Goal: Complete application form

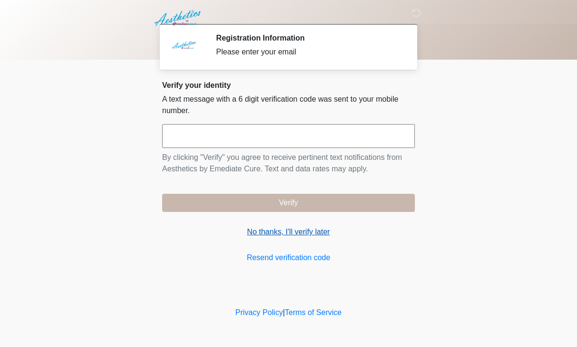
click at [314, 235] on link "No thanks, I'll verify later" at bounding box center [288, 231] width 253 height 11
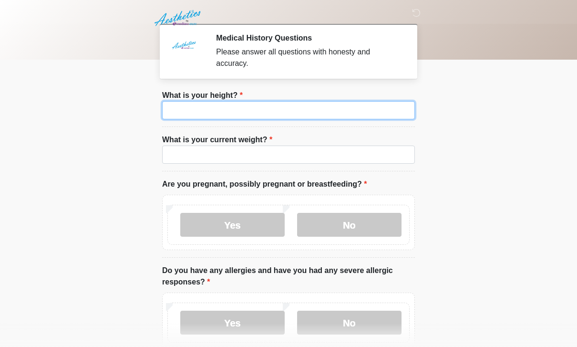
click at [193, 116] on input "What is your height?" at bounding box center [288, 110] width 253 height 18
type input "***"
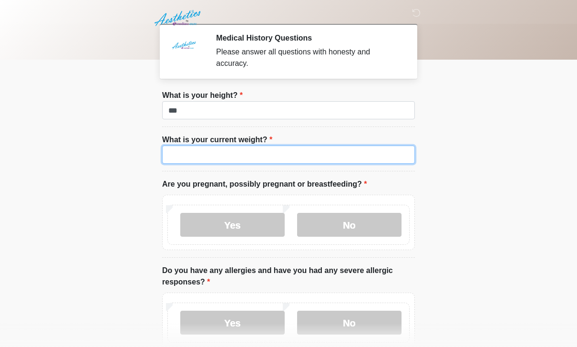
click at [199, 162] on input "What is your current weight?" at bounding box center [288, 155] width 253 height 18
type input "***"
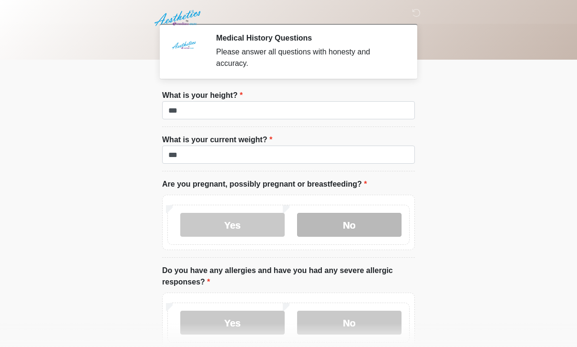
click at [377, 219] on label "No" at bounding box center [349, 225] width 105 height 24
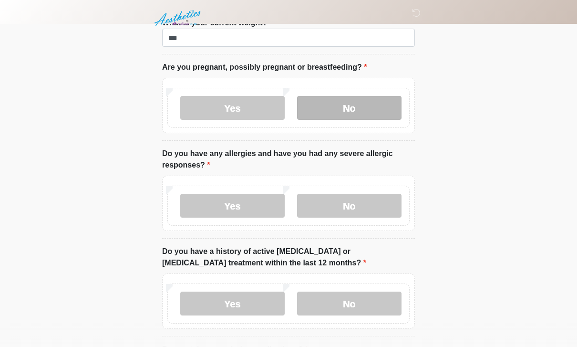
scroll to position [119, 0]
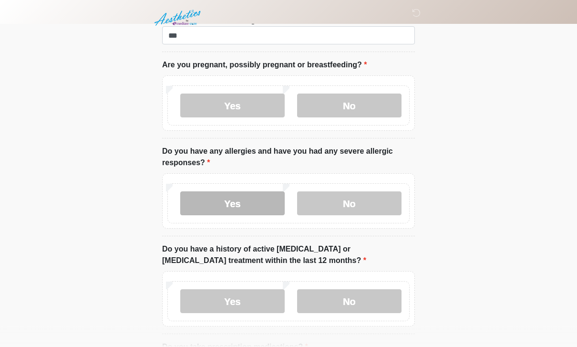
click at [227, 214] on label "Yes" at bounding box center [232, 204] width 105 height 24
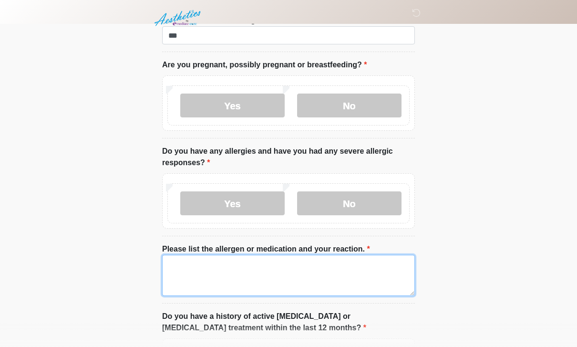
click at [251, 271] on textarea "Please list the allergen or medication and your reaction." at bounding box center [288, 275] width 253 height 41
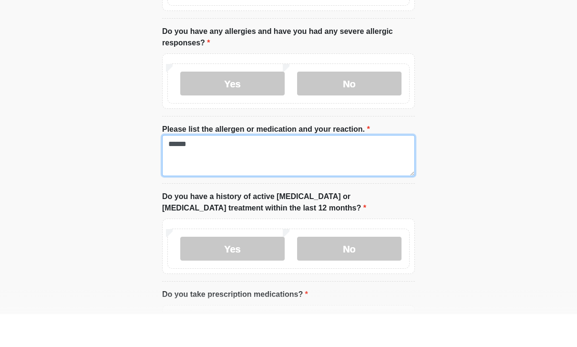
scroll to position [207, 0]
type textarea "*****"
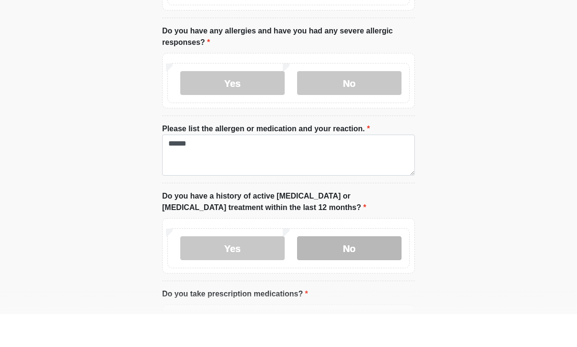
click at [355, 269] on label "No" at bounding box center [349, 281] width 105 height 24
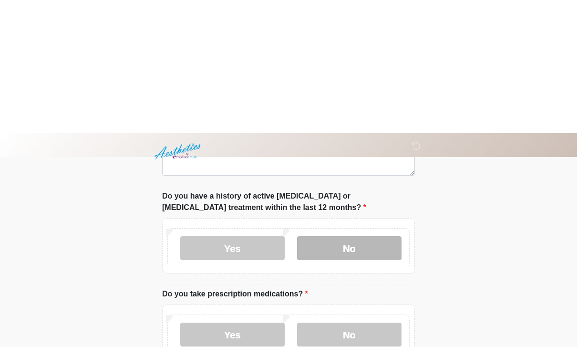
scroll to position [375, 0]
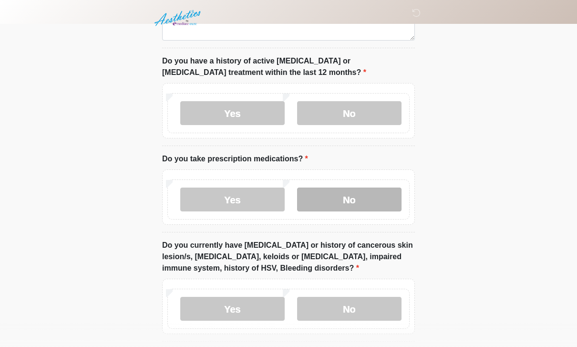
click at [360, 196] on label "No" at bounding box center [349, 200] width 105 height 24
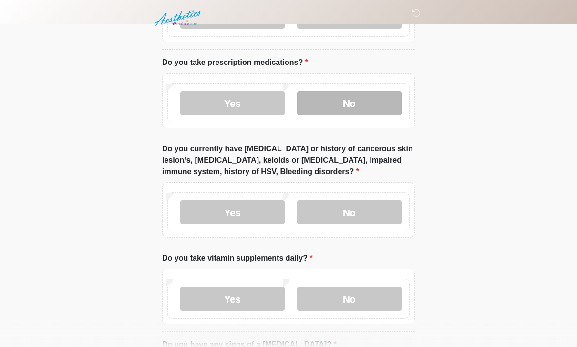
scroll to position [473, 0]
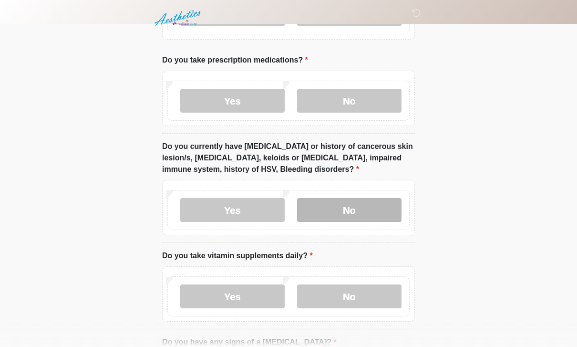
click at [357, 198] on label "No" at bounding box center [349, 210] width 105 height 24
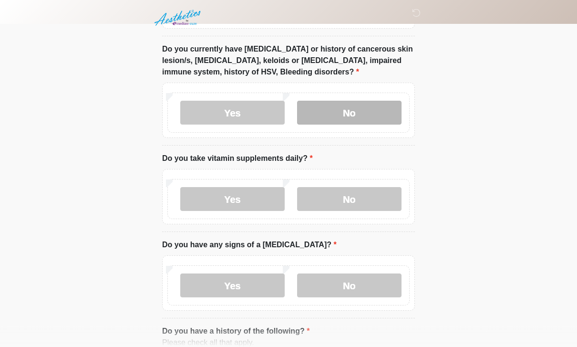
scroll to position [577, 0]
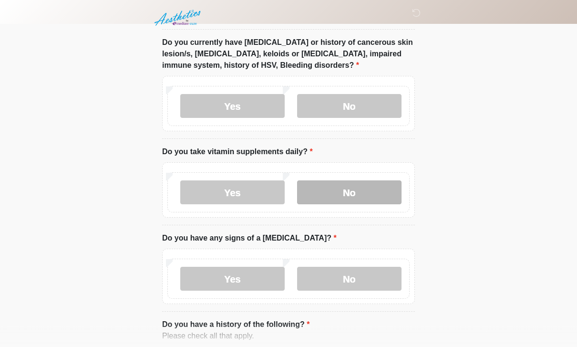
click at [368, 188] on label "No" at bounding box center [349, 193] width 105 height 24
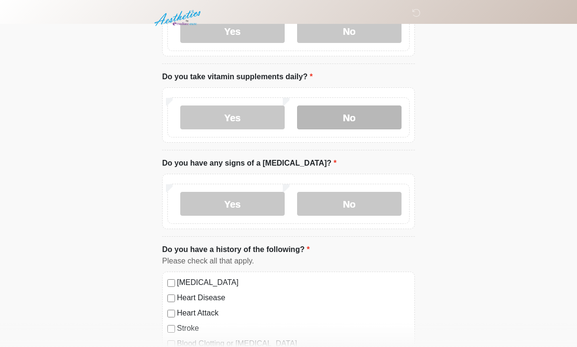
scroll to position [652, 0]
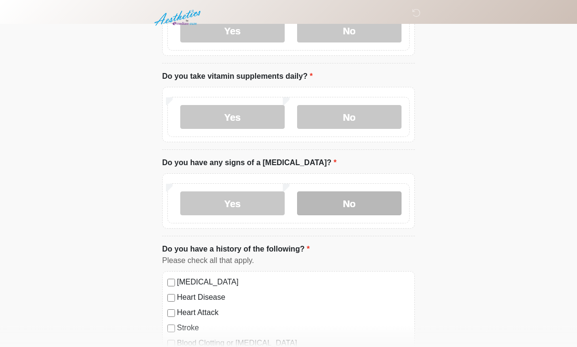
click at [355, 193] on label "No" at bounding box center [349, 204] width 105 height 24
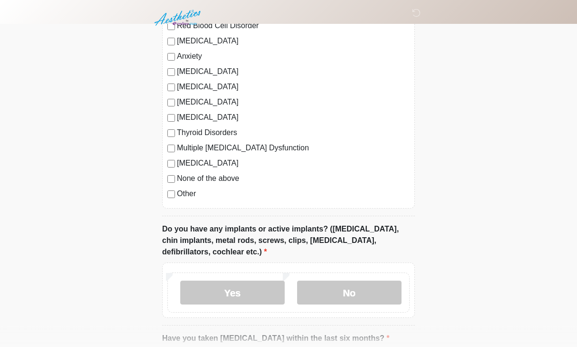
scroll to position [985, 0]
click at [219, 179] on label "None of the above" at bounding box center [293, 178] width 233 height 11
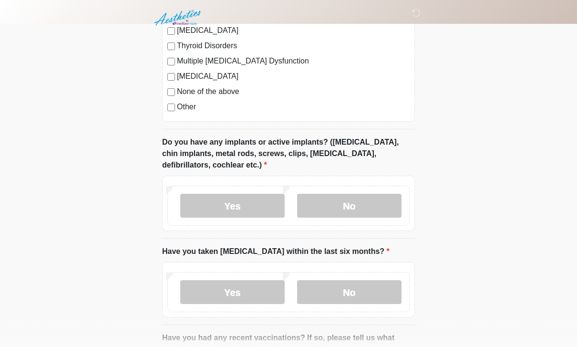
scroll to position [1072, 0]
click at [336, 196] on label "No" at bounding box center [349, 206] width 105 height 24
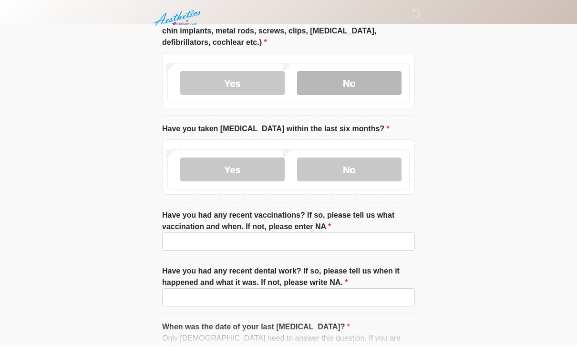
scroll to position [1195, 0]
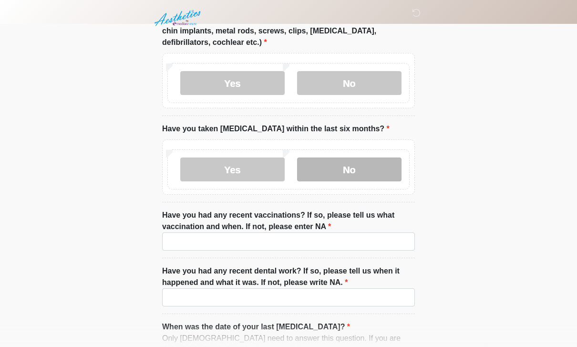
click at [370, 163] on label "No" at bounding box center [349, 169] width 105 height 24
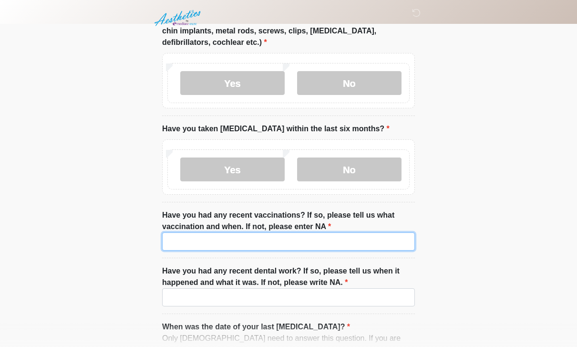
click at [327, 235] on input "Have you had any recent vaccinations? If so, please tell us what vaccination an…" at bounding box center [288, 241] width 253 height 18
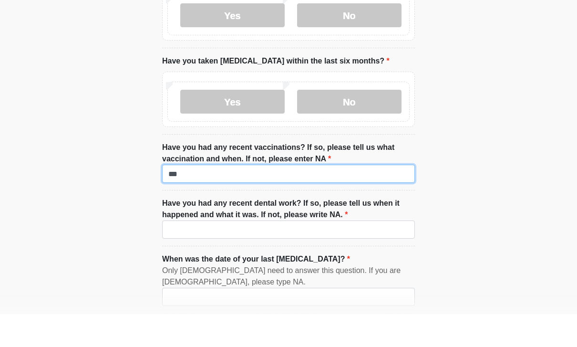
scroll to position [1230, 0]
type input "***"
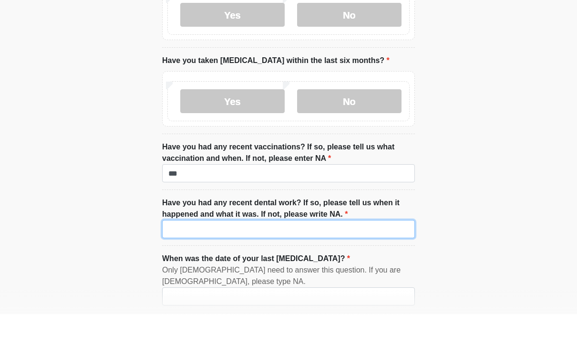
click at [350, 253] on input "Have you had any recent dental work? If so, please tell us when it happened and…" at bounding box center [288, 262] width 253 height 18
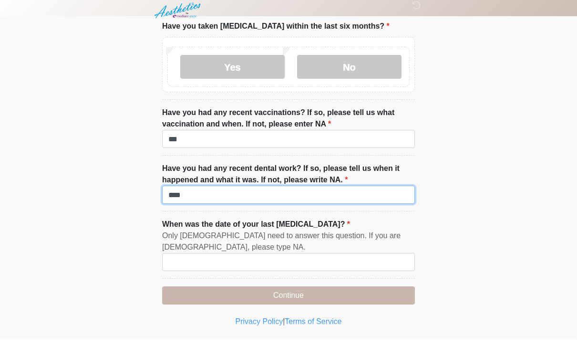
scroll to position [1303, 0]
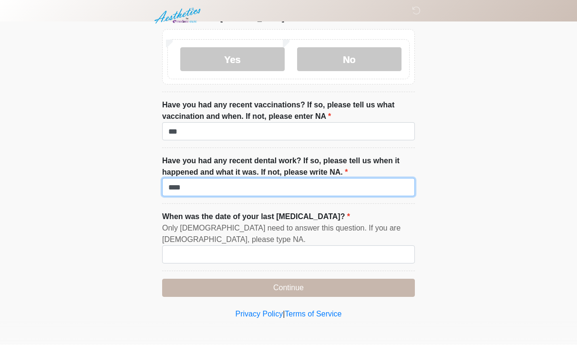
type input "***"
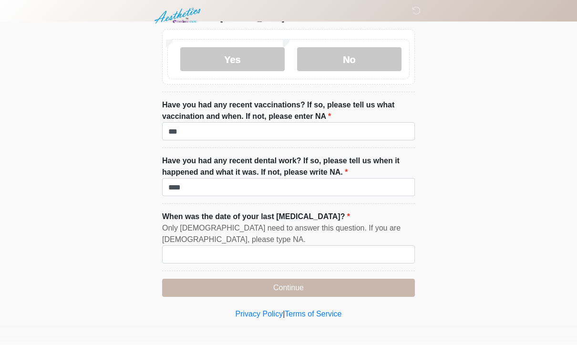
click at [341, 235] on div "Only females need to answer this question. If you are male, please type NA." at bounding box center [288, 236] width 253 height 23
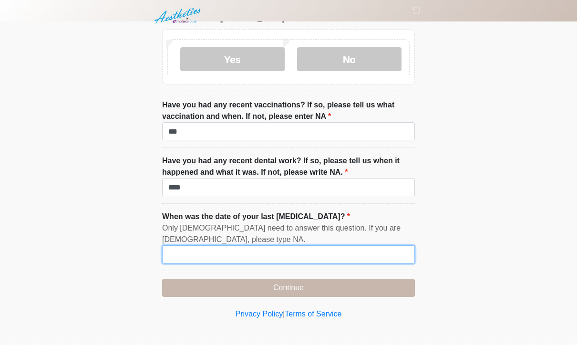
click at [353, 257] on input "When was the date of your last menstrual cycle?" at bounding box center [288, 257] width 253 height 18
click at [187, 252] on input "**********" at bounding box center [288, 257] width 253 height 18
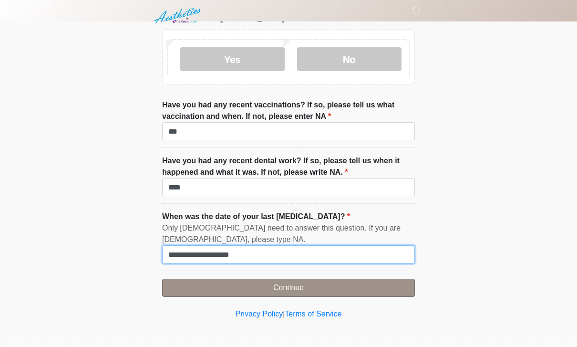
type input "**********"
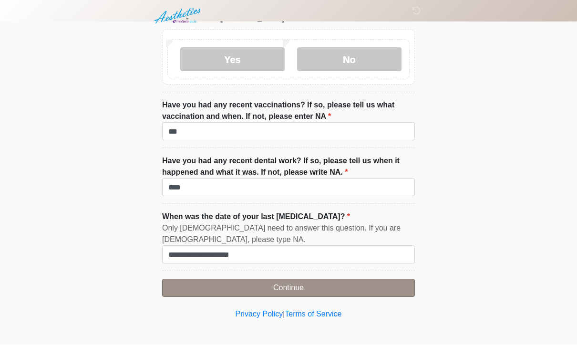
click at [367, 288] on button "Continue" at bounding box center [288, 290] width 253 height 18
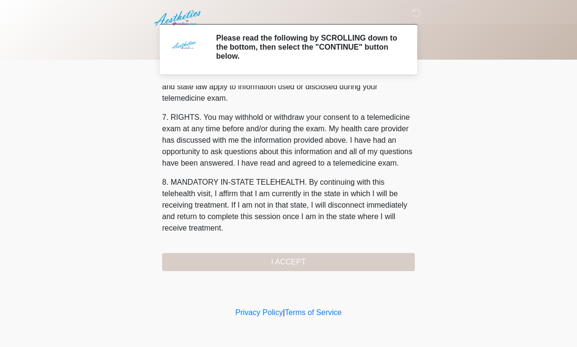
scroll to position [409, 0]
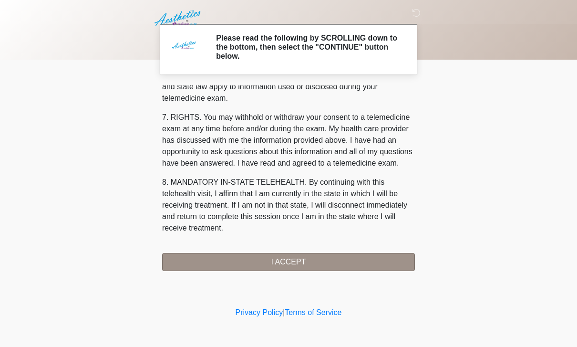
click at [355, 266] on button "I ACCEPT" at bounding box center [288, 262] width 253 height 18
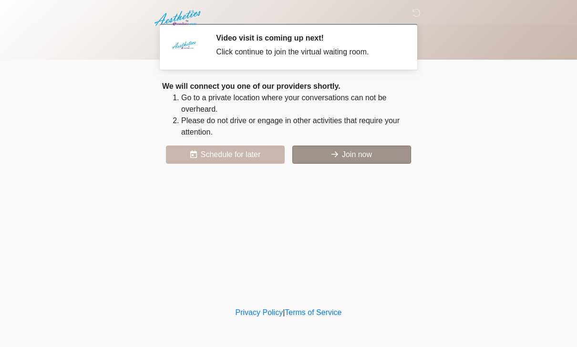
click at [370, 157] on button "Join now" at bounding box center [352, 155] width 119 height 18
